Goal: Task Accomplishment & Management: Use online tool/utility

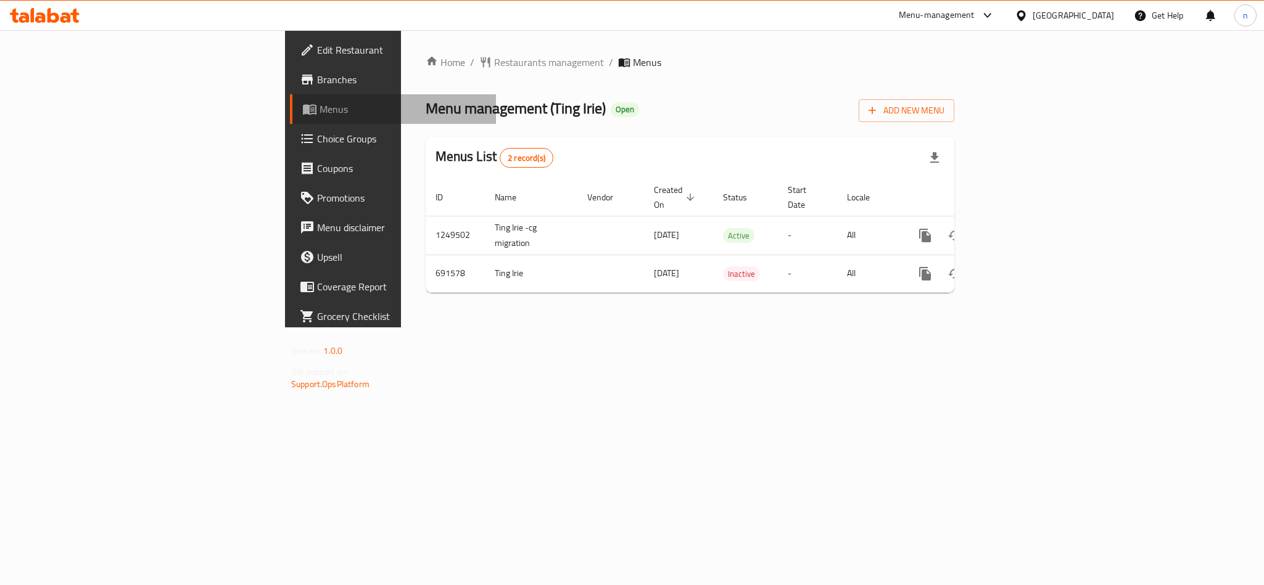
click at [290, 122] on link "Menus" at bounding box center [393, 109] width 206 height 30
click at [300, 136] on icon at bounding box center [307, 138] width 15 height 15
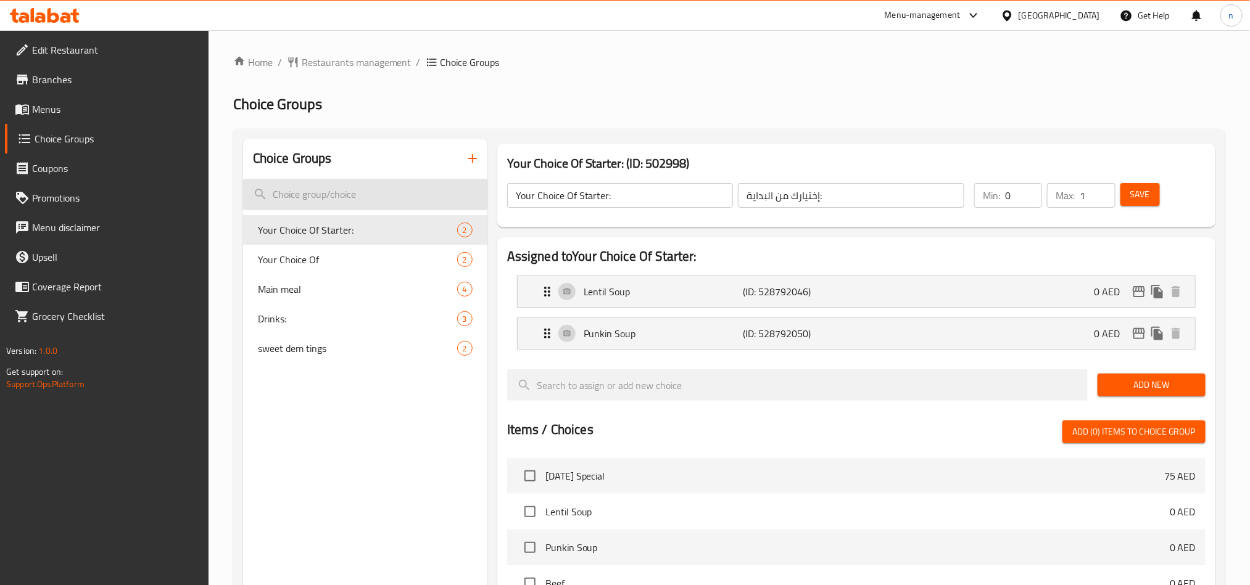
click at [302, 194] on input "search" at bounding box center [365, 194] width 244 height 31
paste input "Main meal"
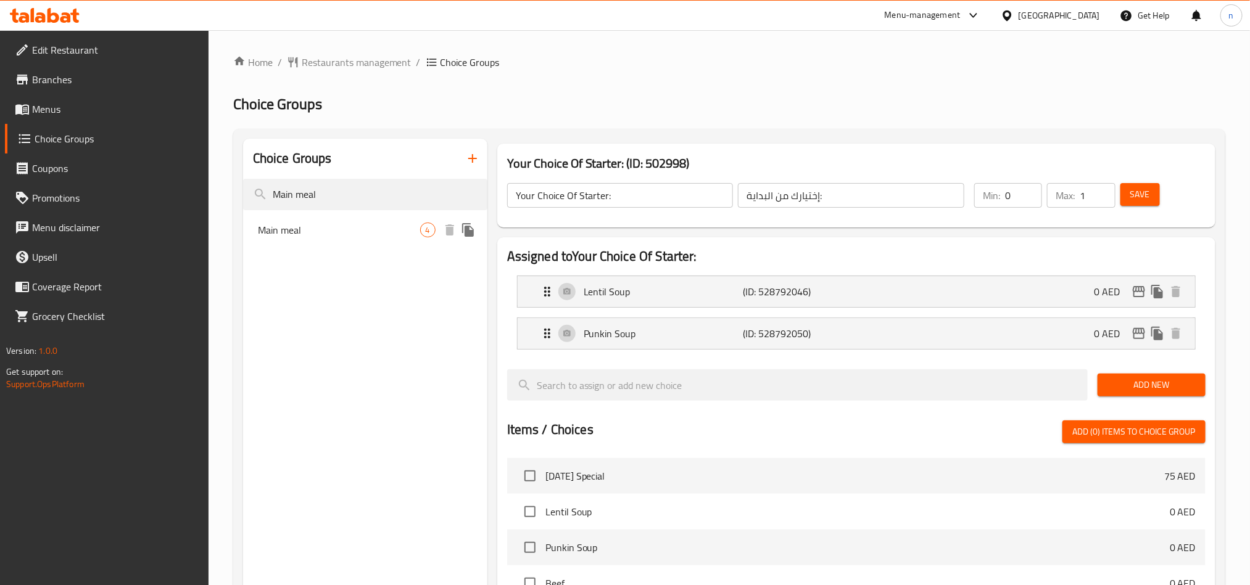
type input "Main meal"
click at [319, 238] on div "Main meal 4" at bounding box center [365, 230] width 244 height 30
type input "Main meal"
type input "الوجبة الرئيسية"
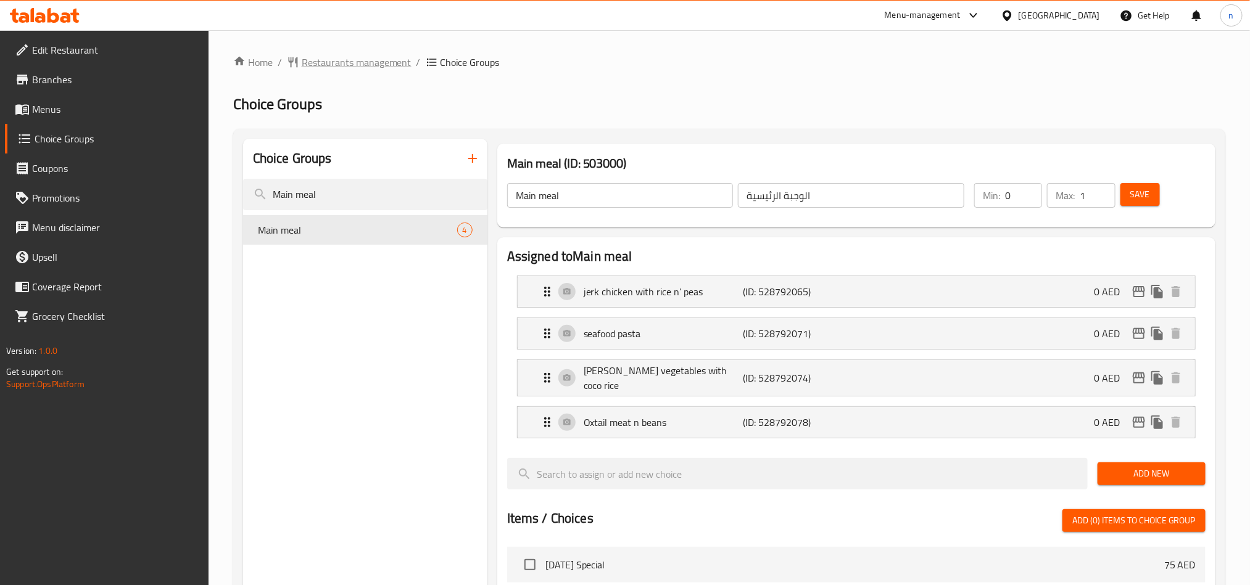
click at [330, 61] on span "Restaurants management" at bounding box center [357, 62] width 110 height 15
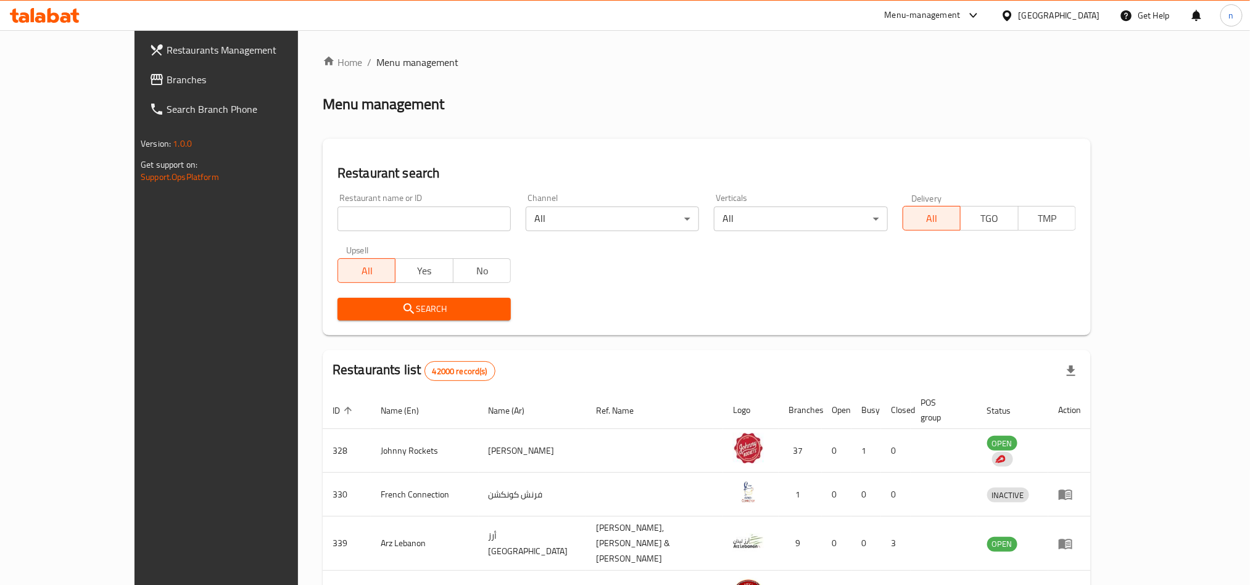
click at [337, 217] on input "search" at bounding box center [423, 219] width 173 height 25
paste input "643282"
type input "643282"
click button "Search" at bounding box center [423, 309] width 173 height 23
